Goal: Transaction & Acquisition: Book appointment/travel/reservation

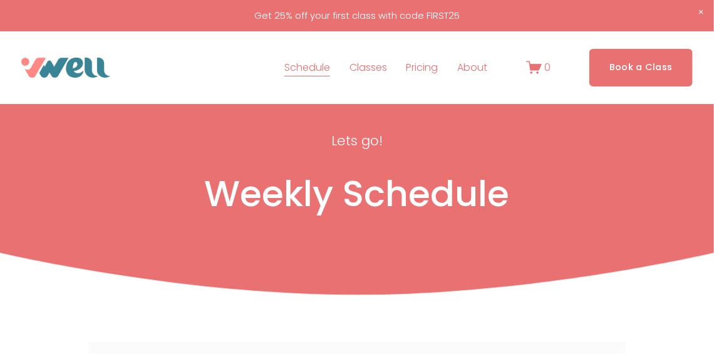
click at [611, 73] on link "Book a Class" at bounding box center [640, 67] width 103 height 37
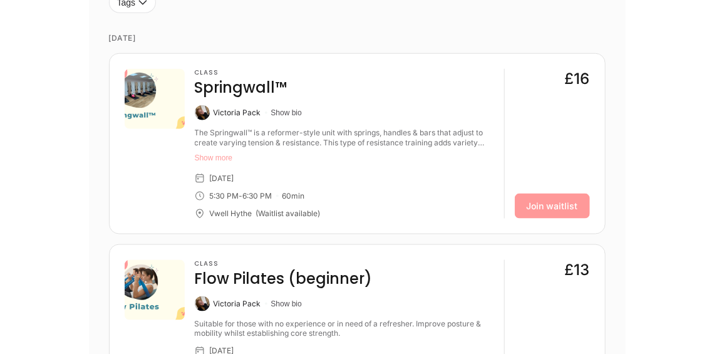
scroll to position [326, 0]
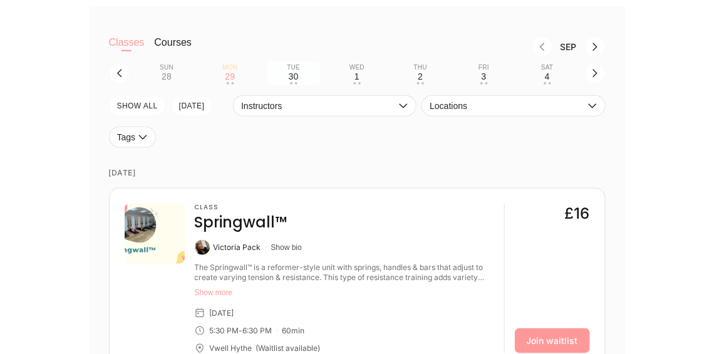
click at [284, 71] on button "Tue 30 • •" at bounding box center [293, 73] width 53 height 24
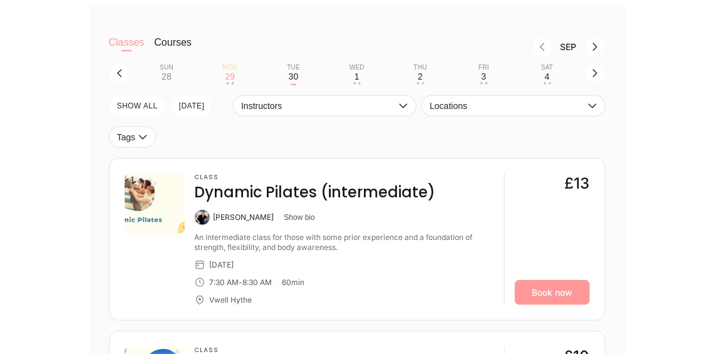
scroll to position [364, 0]
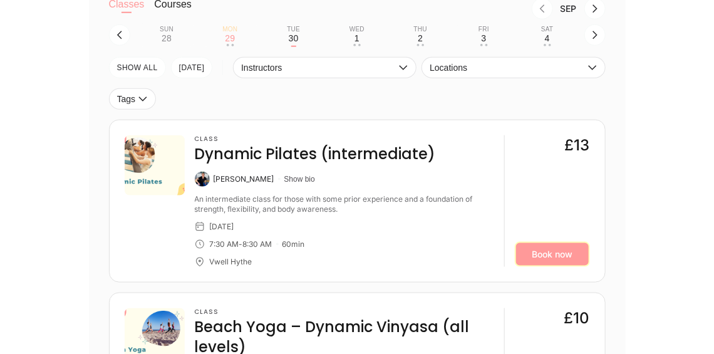
click at [555, 255] on link "Book now" at bounding box center [552, 254] width 75 height 25
click at [230, 39] on div "29" at bounding box center [230, 38] width 10 height 10
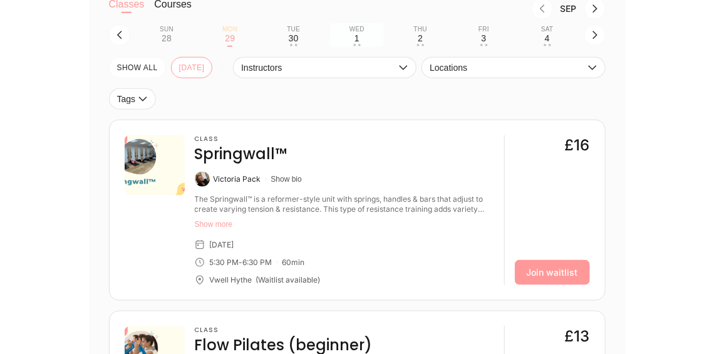
click at [348, 41] on button "Wed 1 • •" at bounding box center [356, 35] width 53 height 24
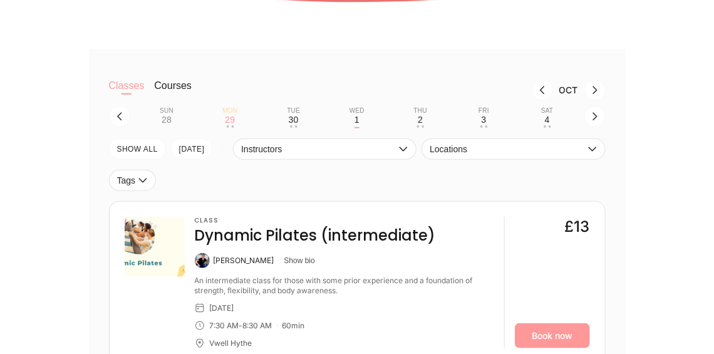
scroll to position [126, 0]
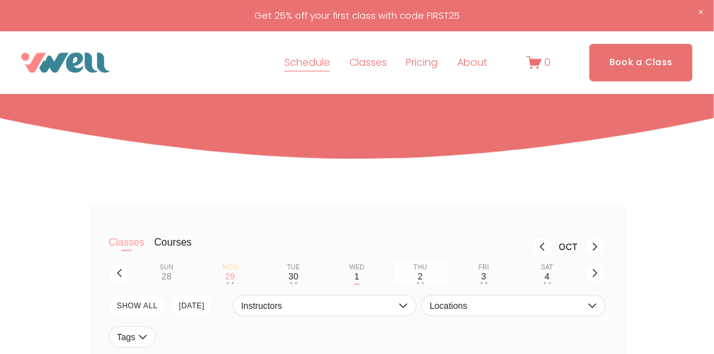
click at [431, 281] on button "Thu 2 • •" at bounding box center [420, 273] width 53 height 24
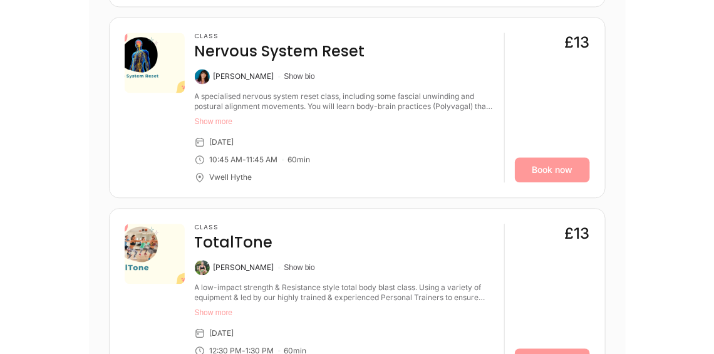
scroll to position [847, 0]
click at [225, 118] on button "Show more" at bounding box center [344, 122] width 299 height 10
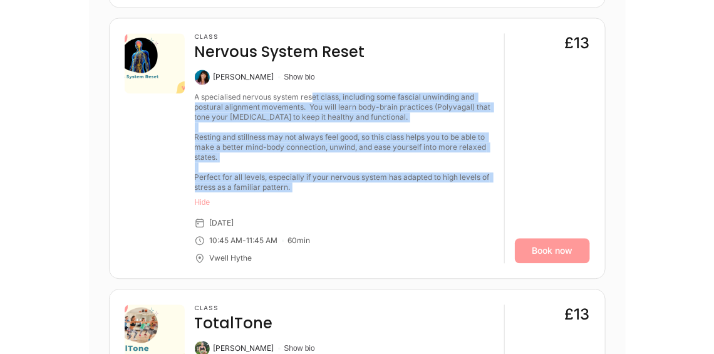
drag, startPoint x: 314, startPoint y: 98, endPoint x: 412, endPoint y: 195, distance: 137.7
click at [412, 195] on div "A specialised nervous system reset class, including some fascial unwinding and …" at bounding box center [344, 151] width 299 height 118
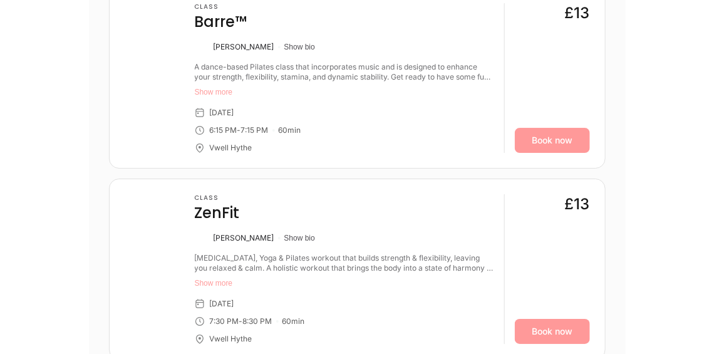
scroll to position [1328, 0]
